Goal: Find specific page/section: Locate a particular part of the current website

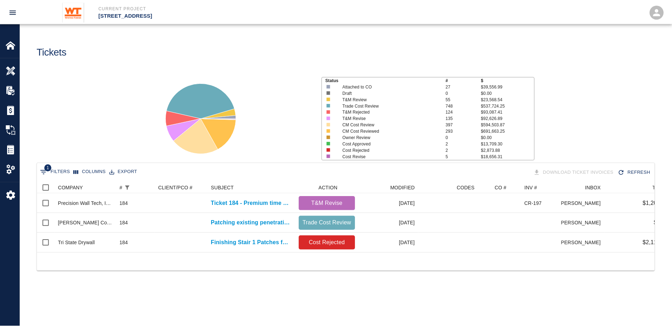
scroll to position [71, 617]
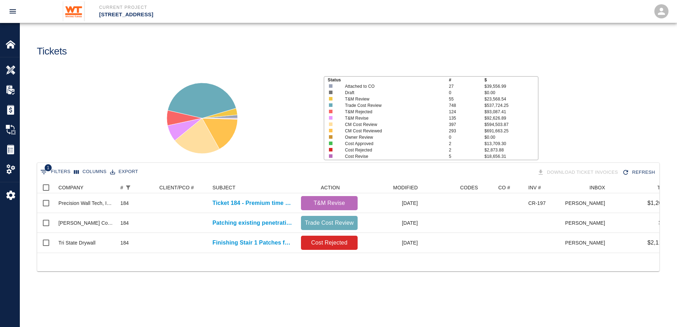
click at [52, 173] on button "1 Filters" at bounding box center [56, 171] width 34 height 11
select select "number"
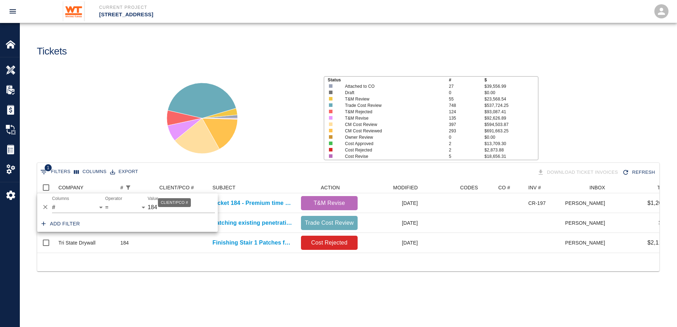
click at [169, 205] on div "CLIENT/PCO #" at bounding box center [174, 202] width 33 height 9
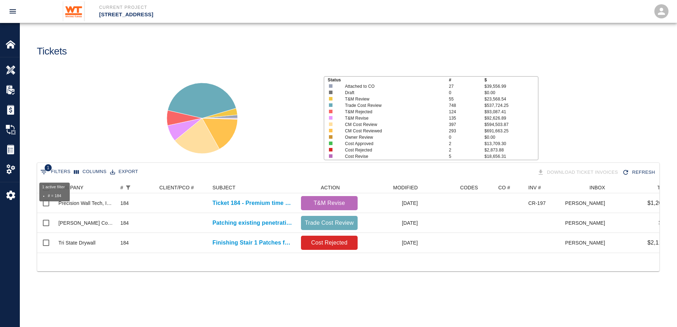
click at [58, 172] on button "1 Filters" at bounding box center [56, 171] width 34 height 11
select select "number"
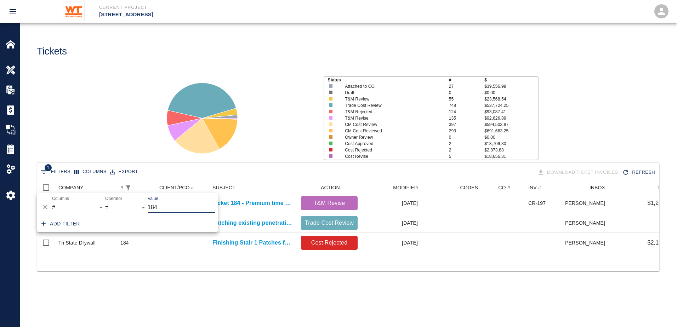
click at [161, 209] on input "184" at bounding box center [181, 207] width 67 height 11
type input "1"
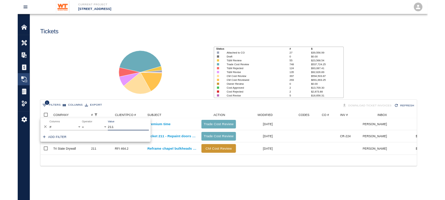
scroll to position [6, 6]
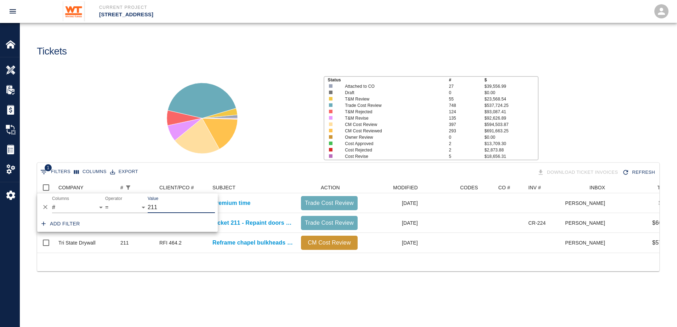
type input "211"
click at [231, 282] on div "1 Filters Columns Export Download Ticket Invoices Refresh COMPANY # CLIENT/PCO …" at bounding box center [348, 226] width 657 height 126
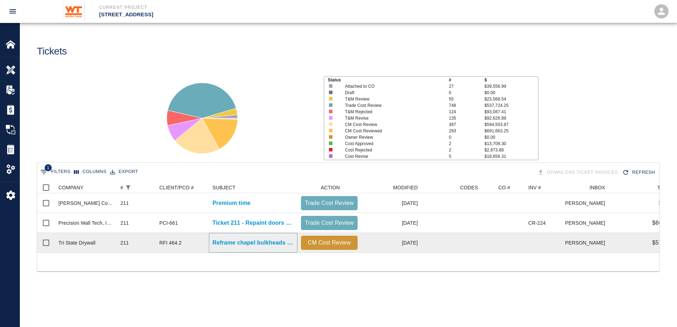
click at [280, 244] on p "Reframe chapel bulkheads 4th floor due to diffuser and light..." at bounding box center [252, 243] width 81 height 8
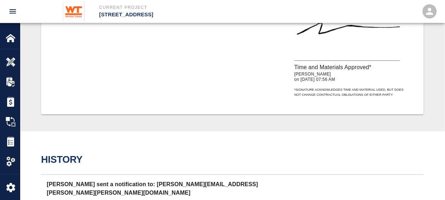
scroll to position [425, 0]
